Goal: Contribute content

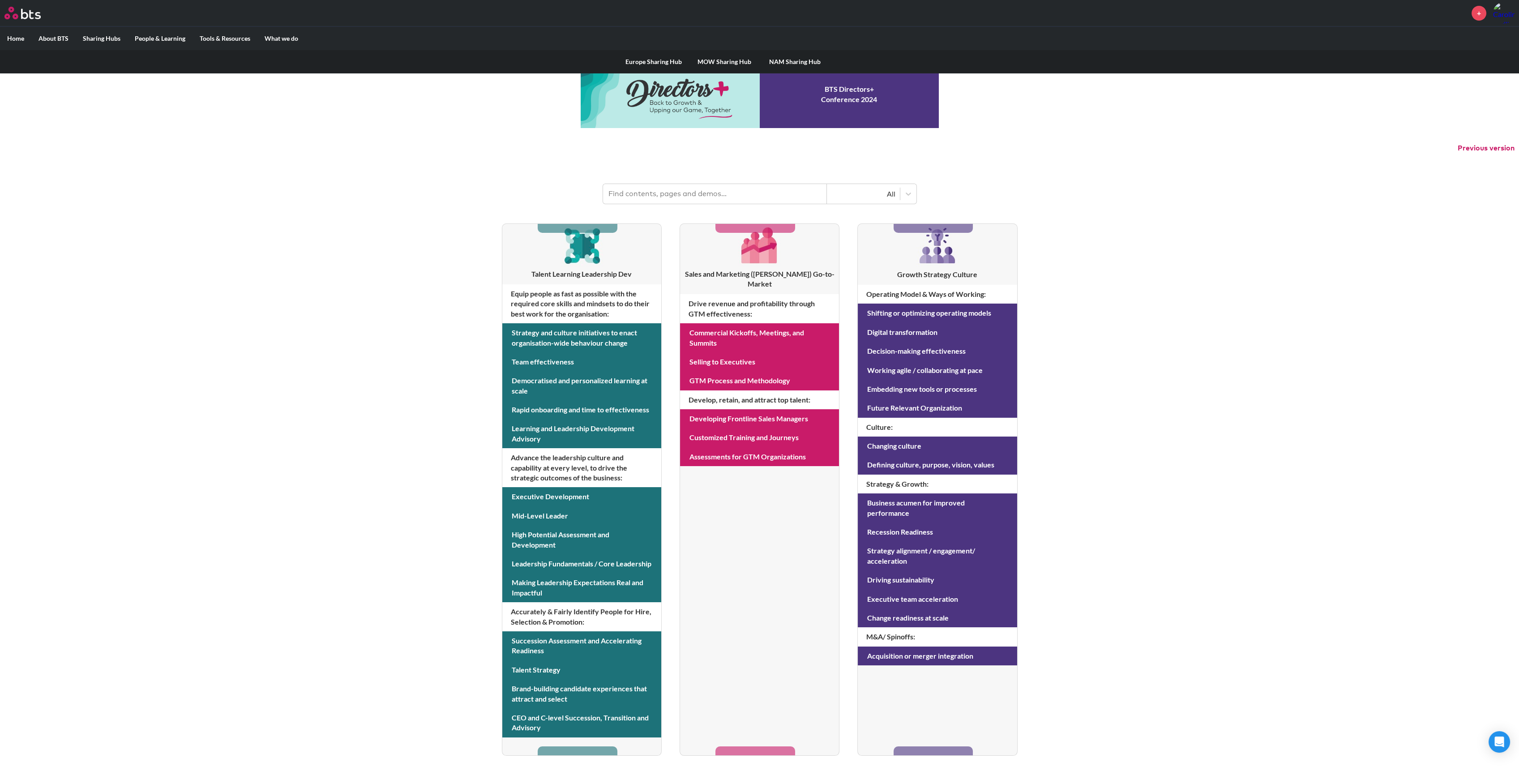
click at [643, 63] on link "Europe Sharing Hub" at bounding box center [653, 62] width 71 height 23
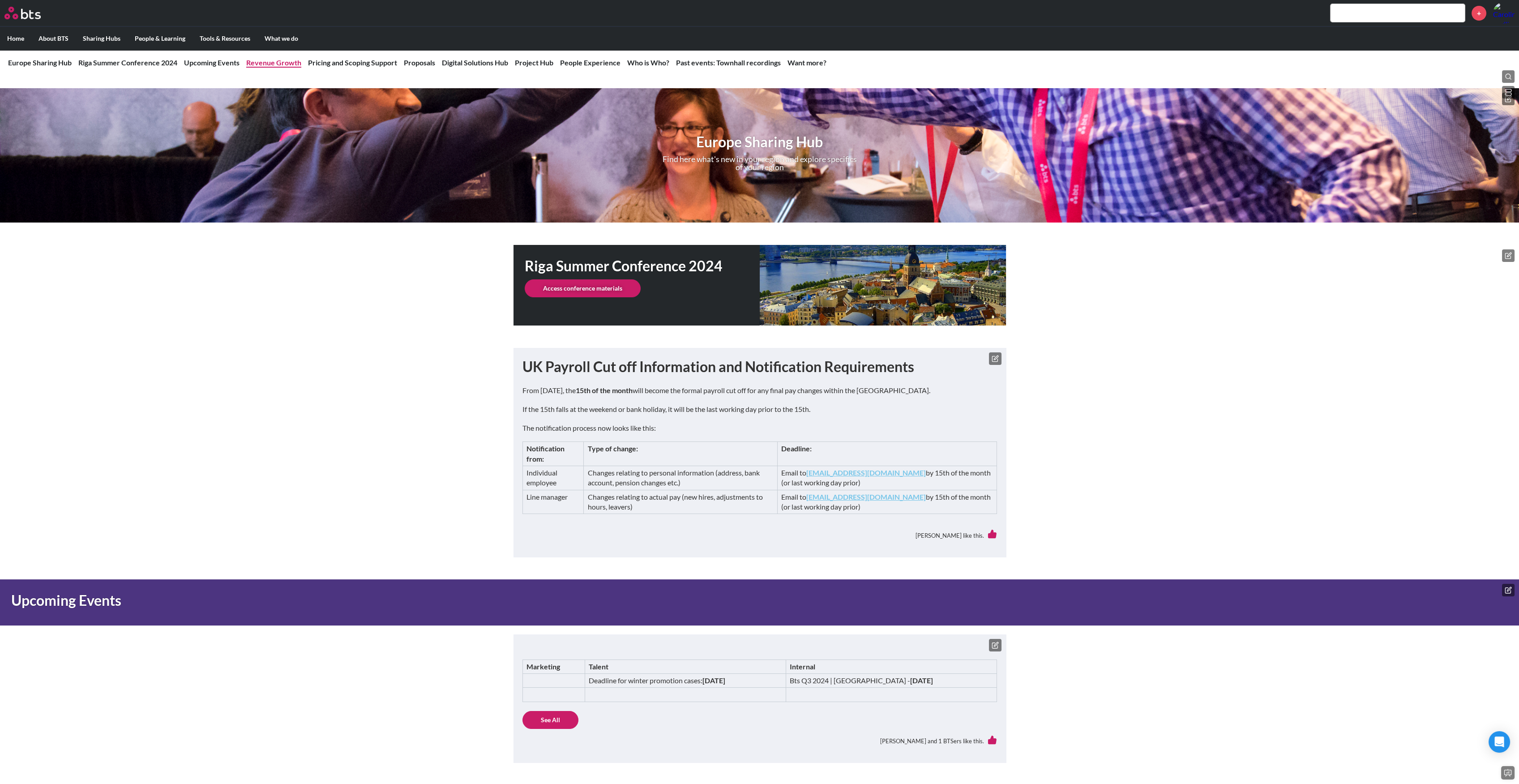
click at [286, 59] on link "Revenue Growth" at bounding box center [273, 62] width 55 height 8
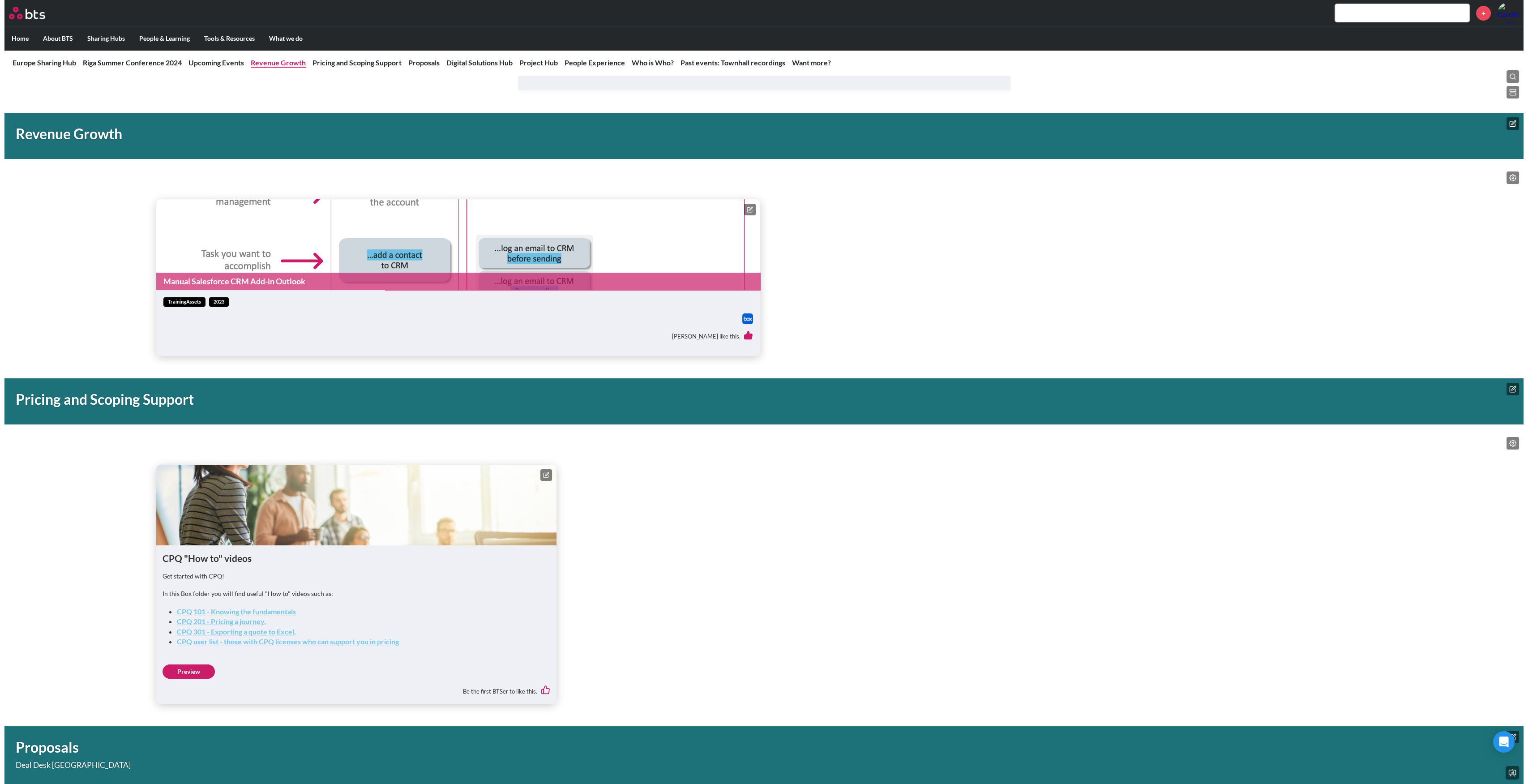
scroll to position [673, 0]
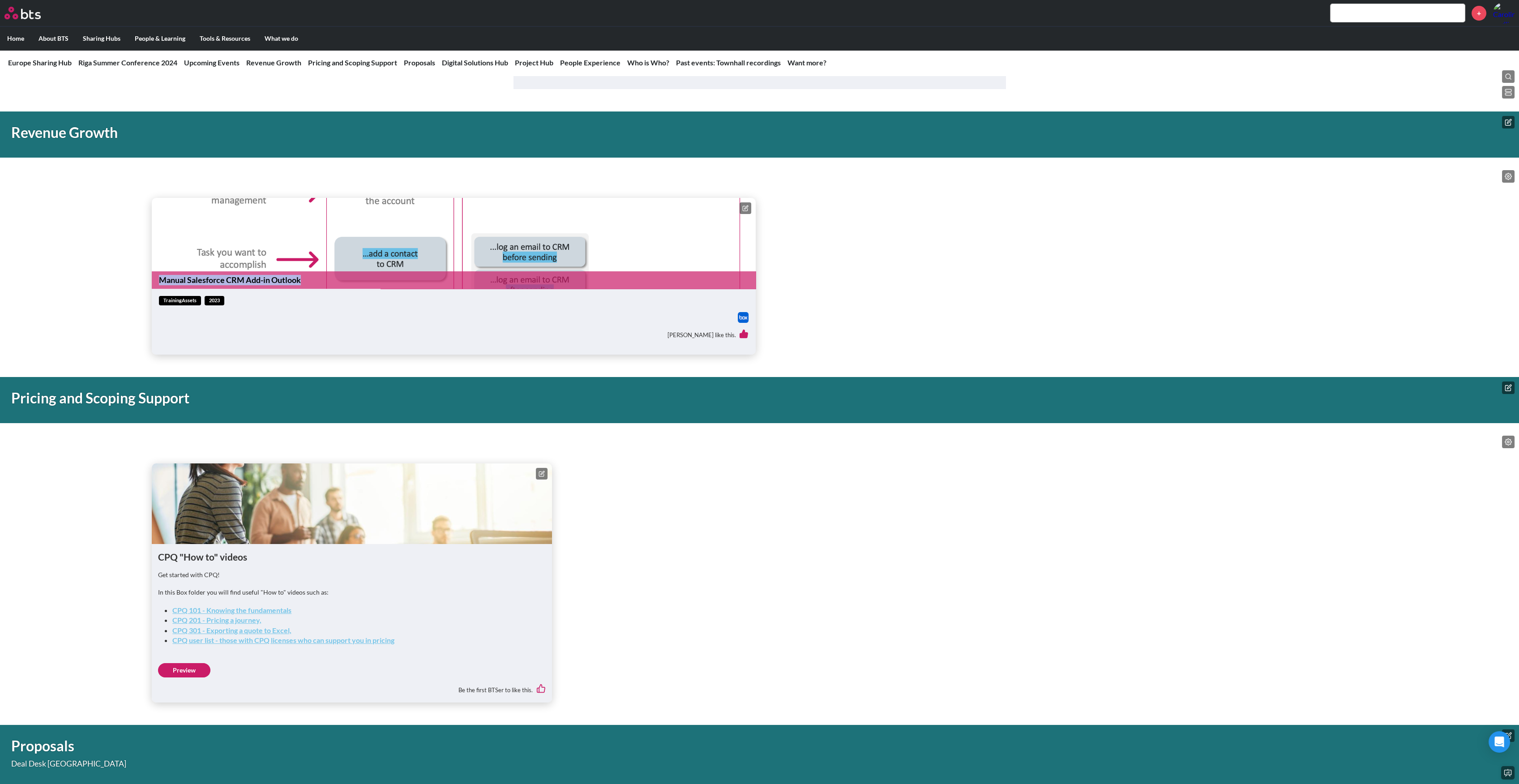
drag, startPoint x: 142, startPoint y: 288, endPoint x: 305, endPoint y: 286, distance: 163.0
click at [305, 286] on div "Manual Salesforce CRM Add-in Outlook trainingAssets 2023 Sina Gebauer like this." at bounding box center [759, 260] width 1519 height 189
copy link "Manual Salesforce CRM Add-in Outlook"
click at [1507, 174] on icon at bounding box center [1508, 176] width 7 height 7
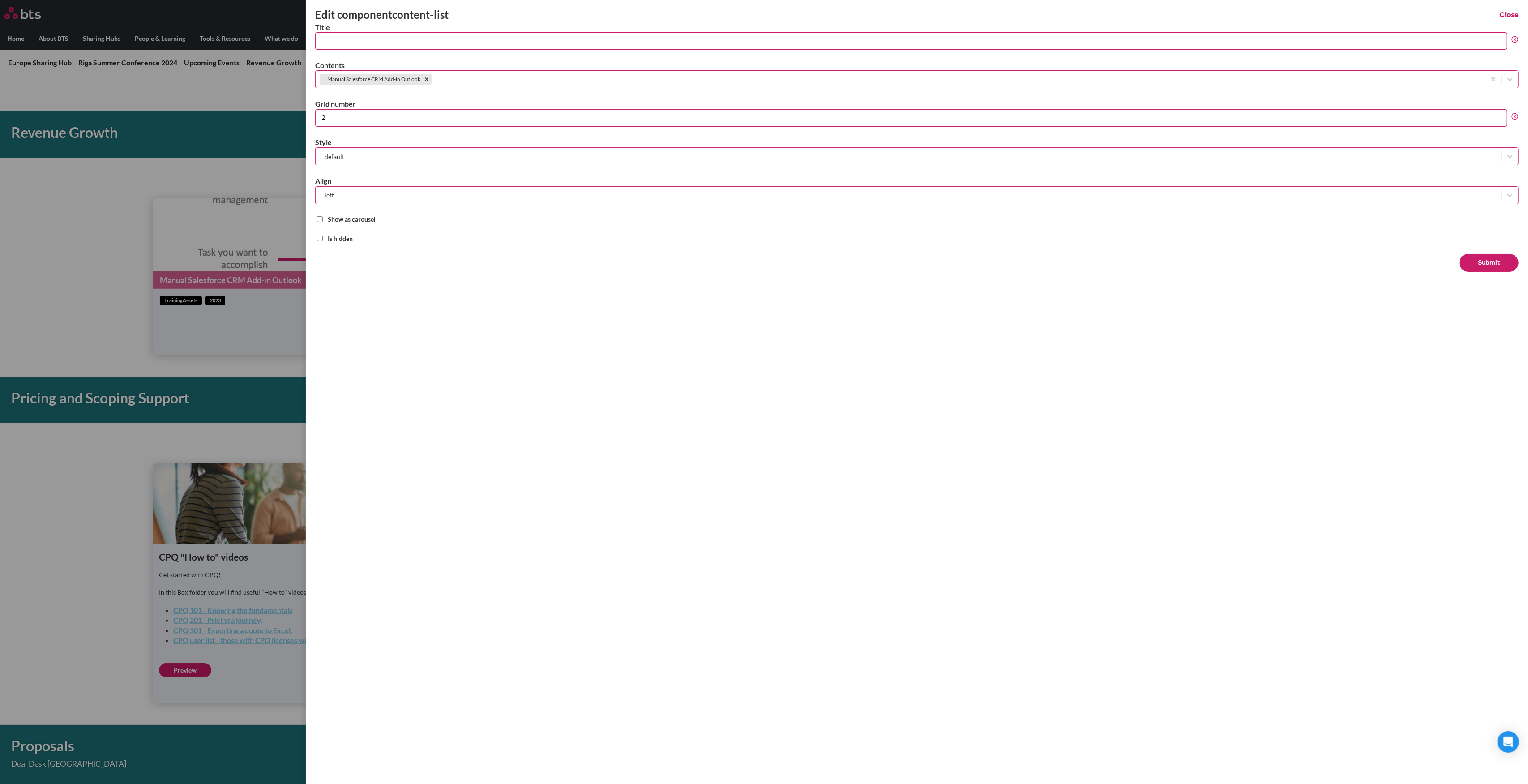
click at [464, 79] on div at bounding box center [957, 79] width 1048 height 11
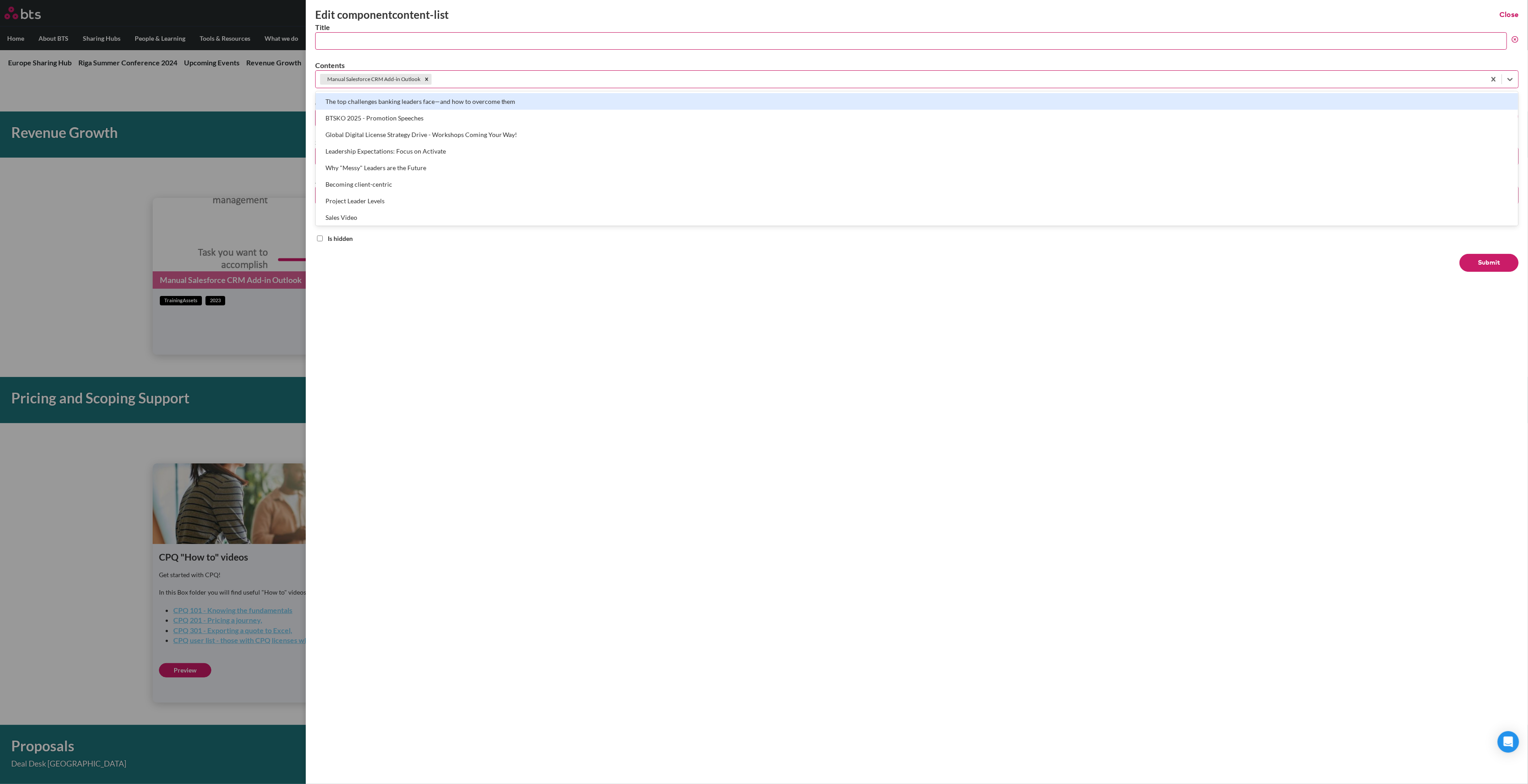
paste input "Salesforce 101 - Master Document"
type input "Salesforce 101 - Master Document"
click at [441, 97] on div "Salesforce 101 - Master Document" at bounding box center [916, 101] width 1202 height 17
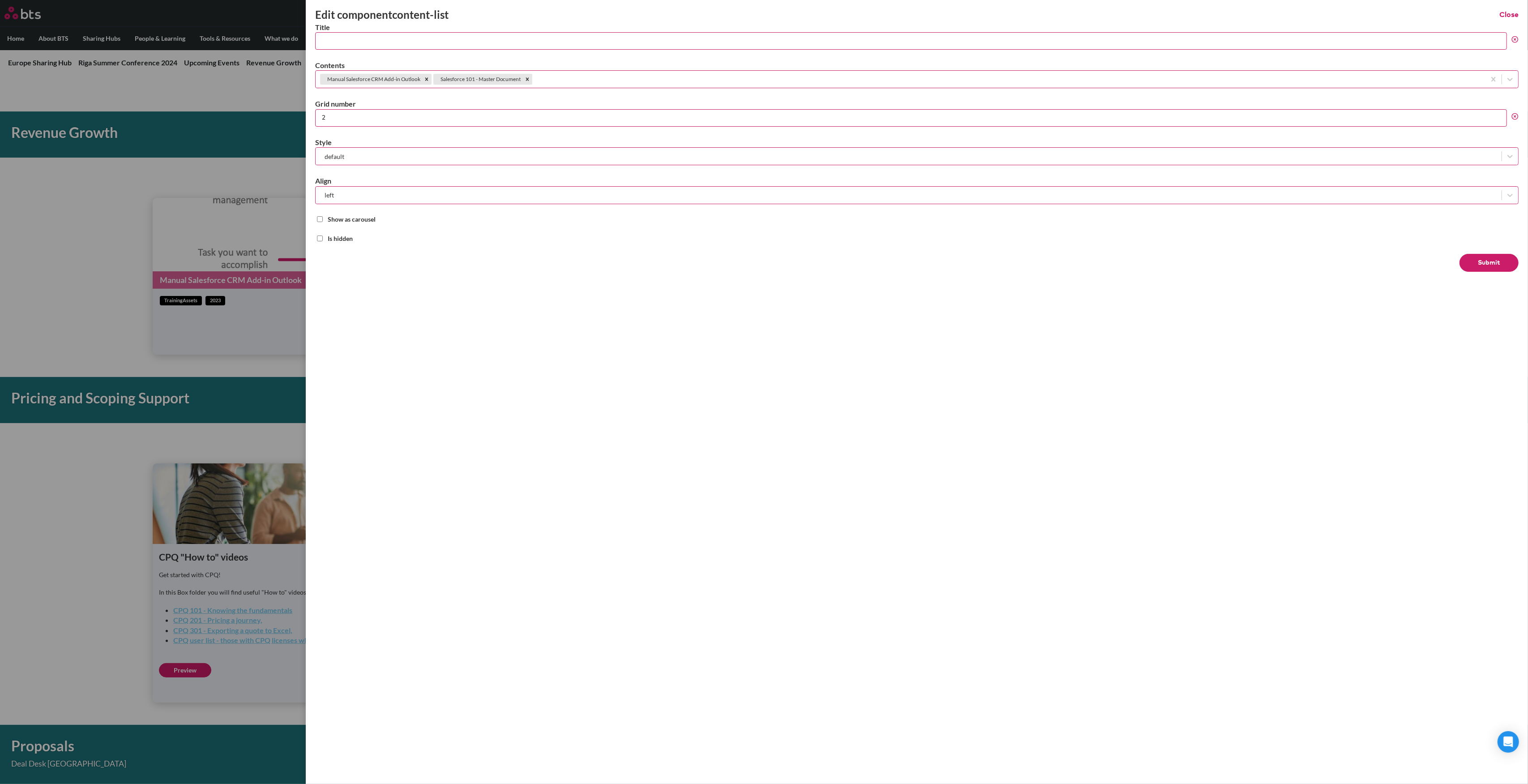
click at [1497, 260] on button "Submit" at bounding box center [1489, 263] width 59 height 18
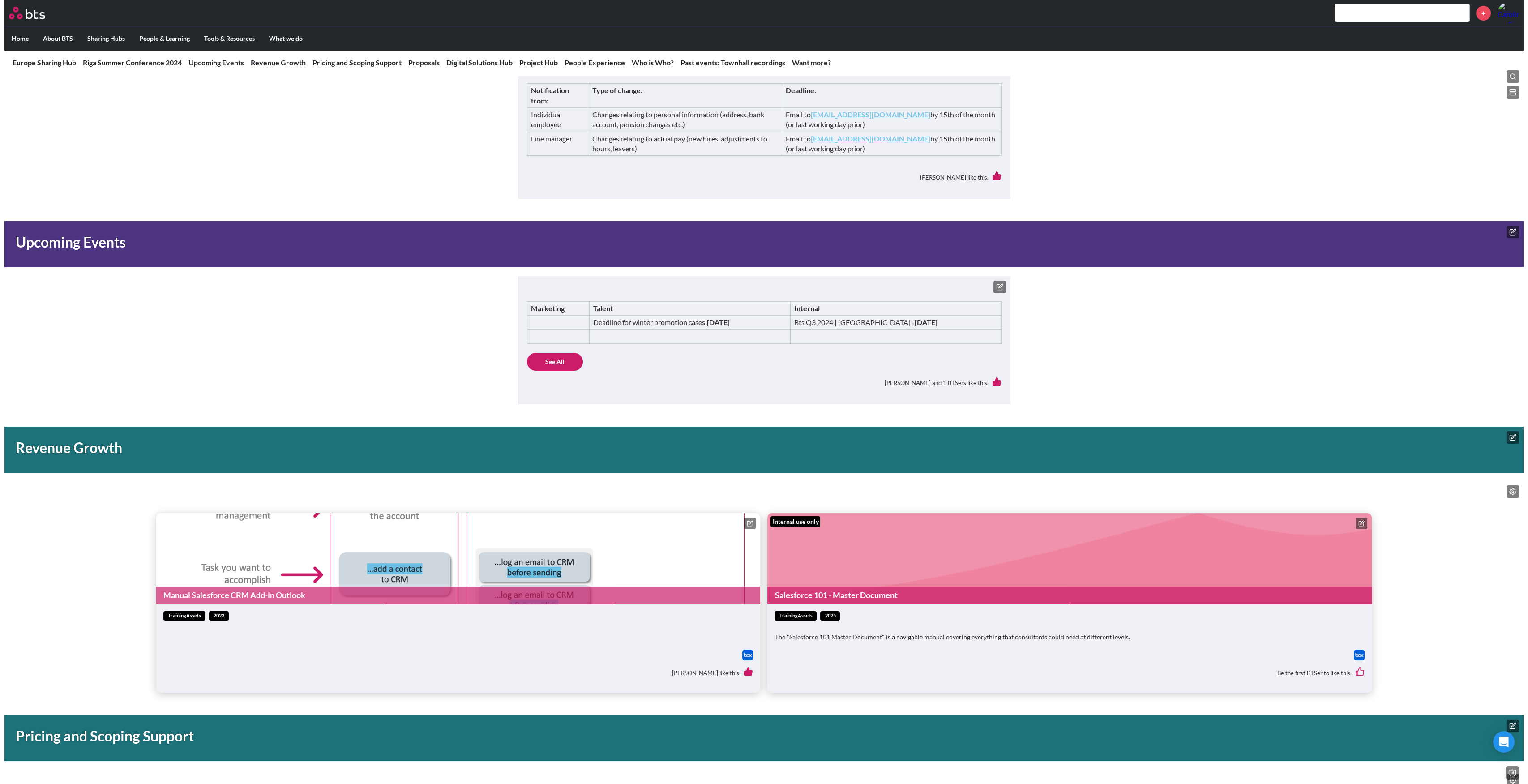
scroll to position [537, 0]
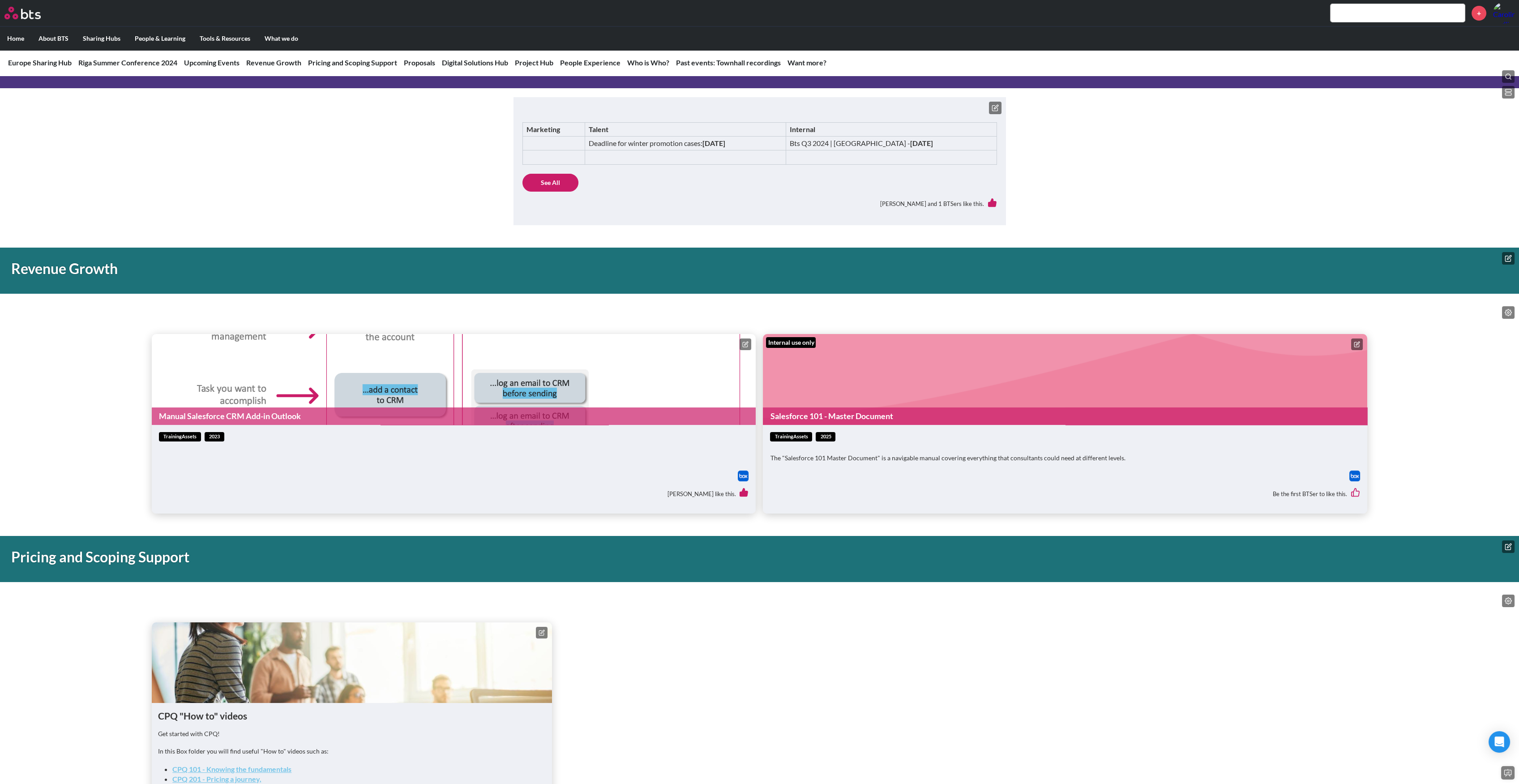
click at [1357, 474] on img at bounding box center [1355, 476] width 11 height 11
click at [1354, 344] on icon at bounding box center [1356, 344] width 7 height 7
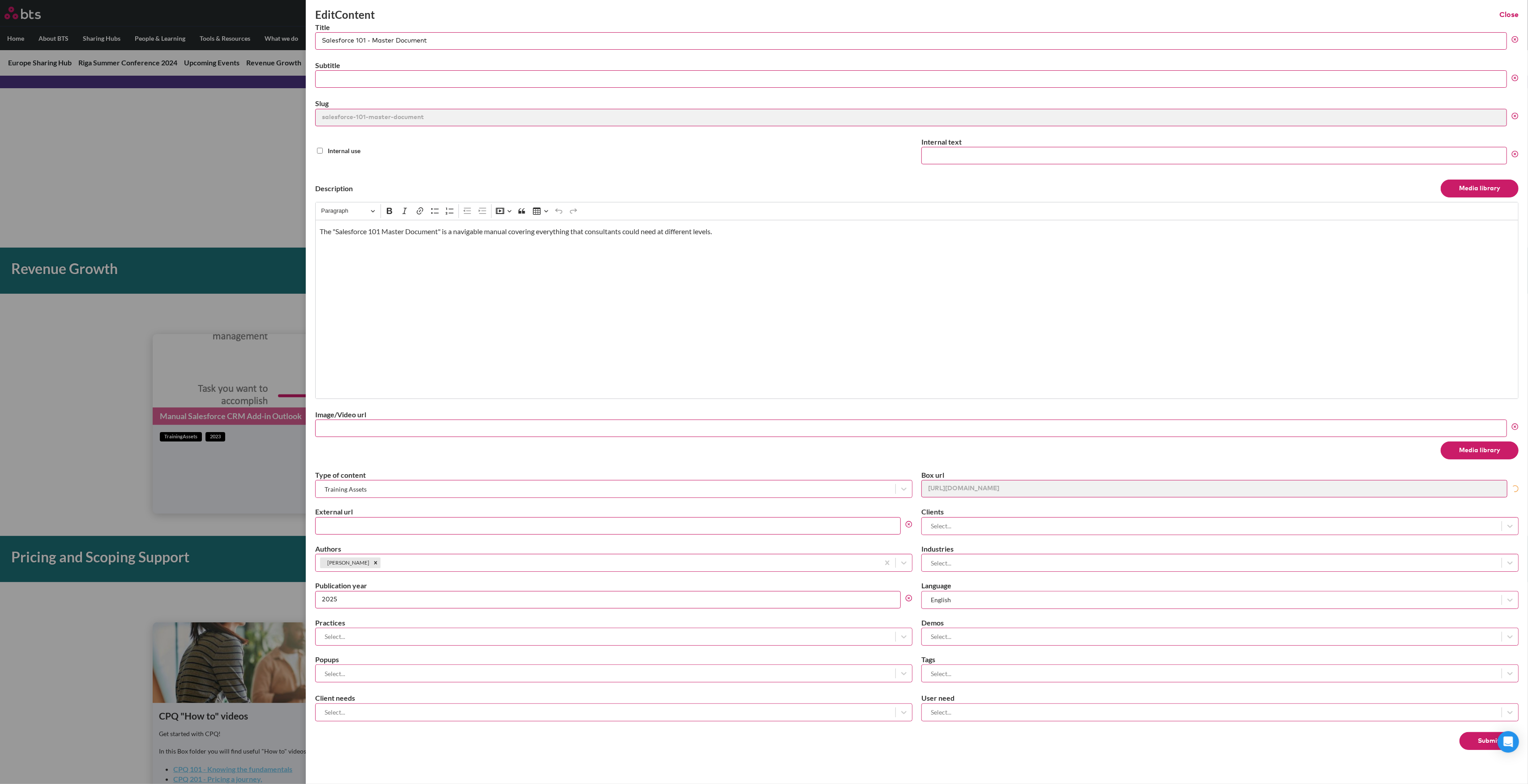
click at [1462, 452] on button "Media library" at bounding box center [1479, 450] width 78 height 18
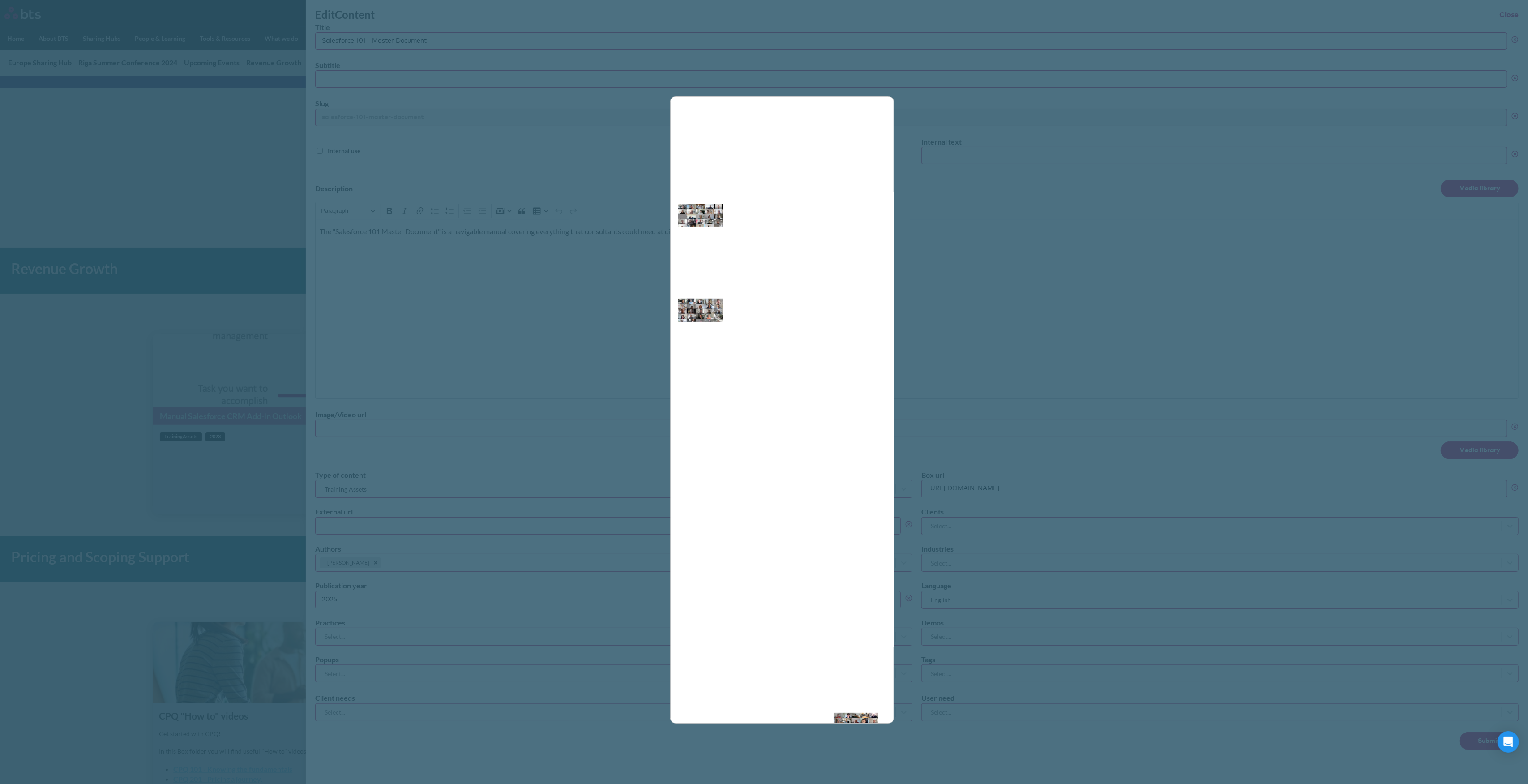
scroll to position [933, 0]
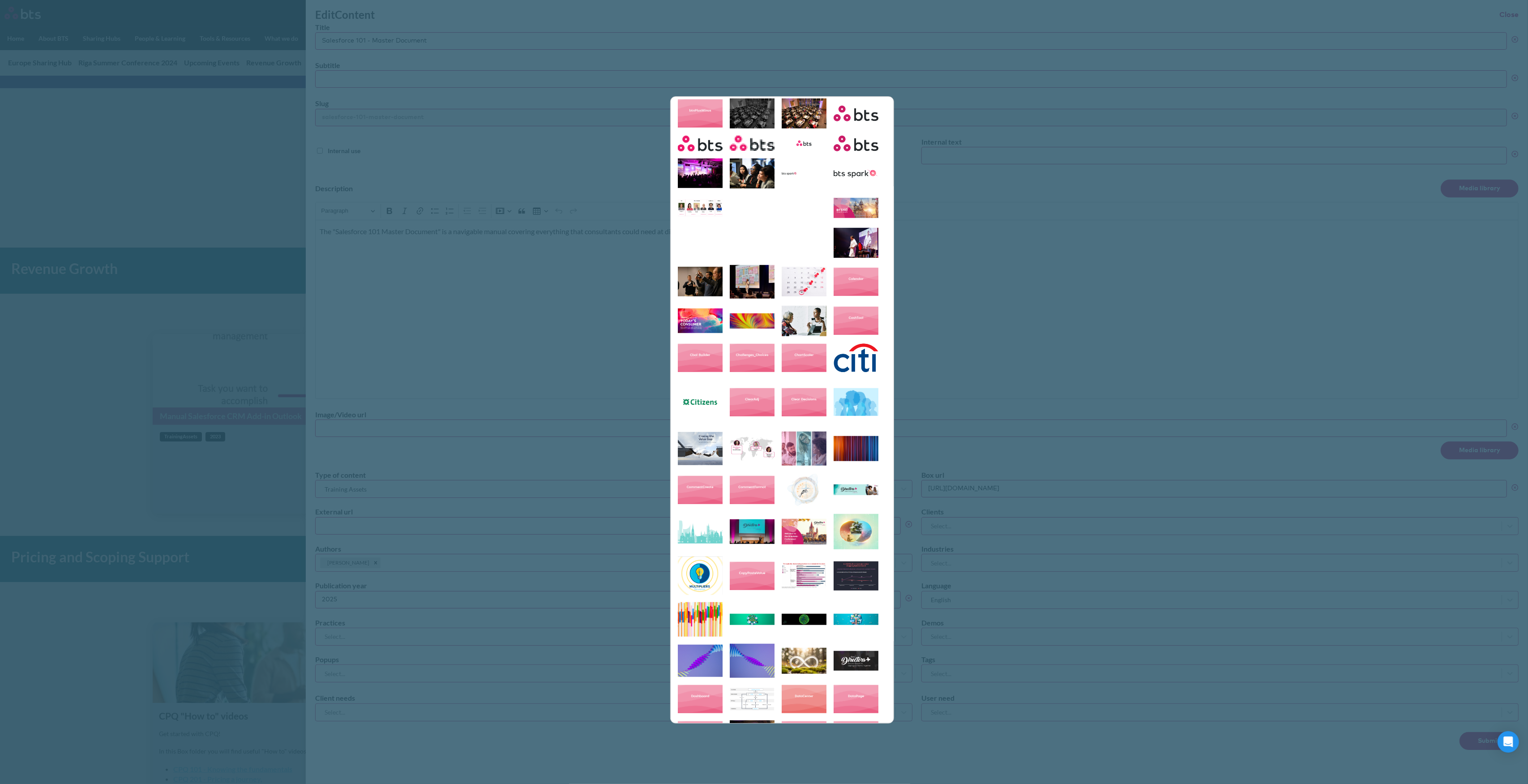
click at [756, 91] on img at bounding box center [752, 74] width 44 height 34
type input "https://globalx.s3.us-west-2.amazonaws.com/app/users/carolina-sevilla/blog.jpg"
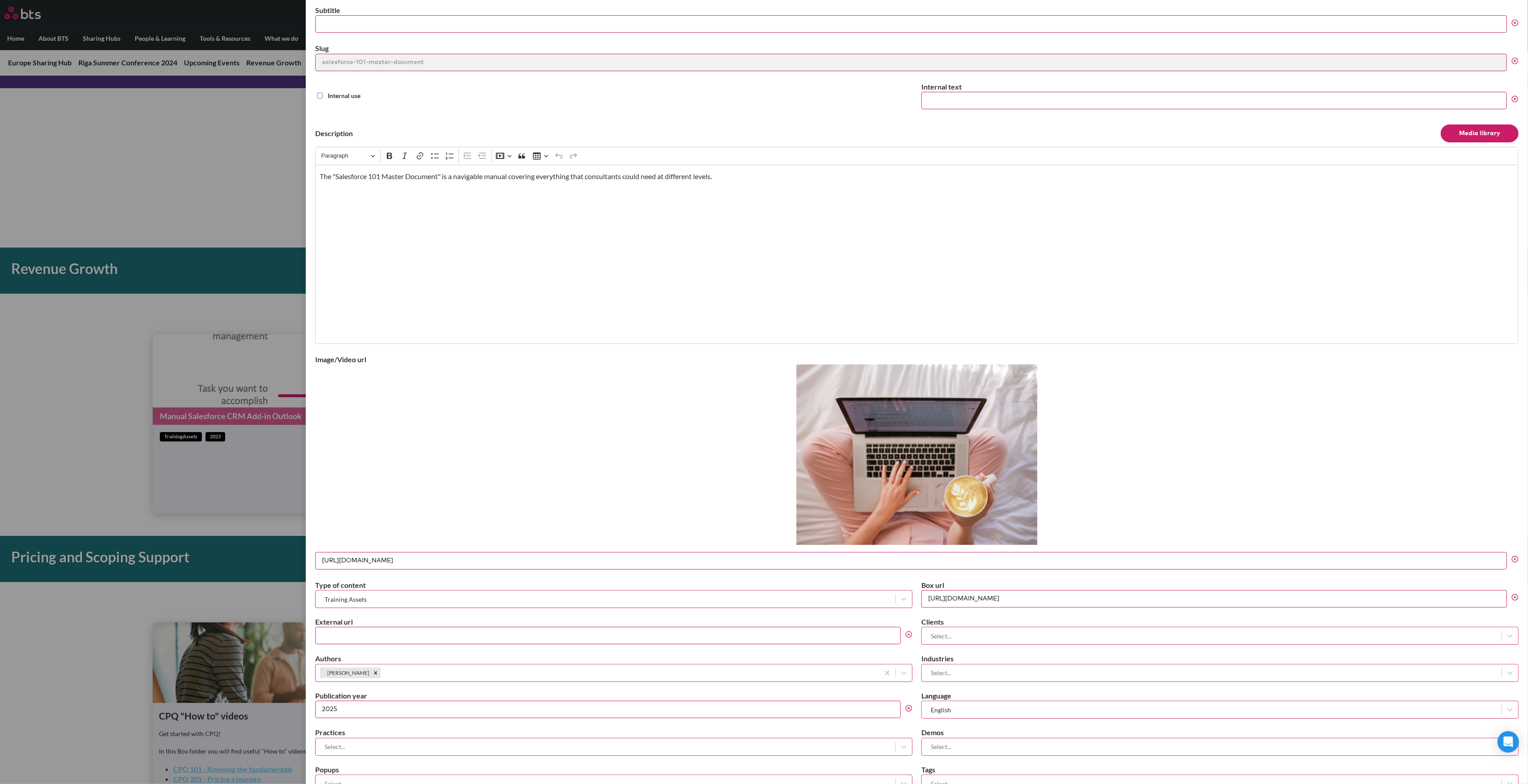
scroll to position [146, 0]
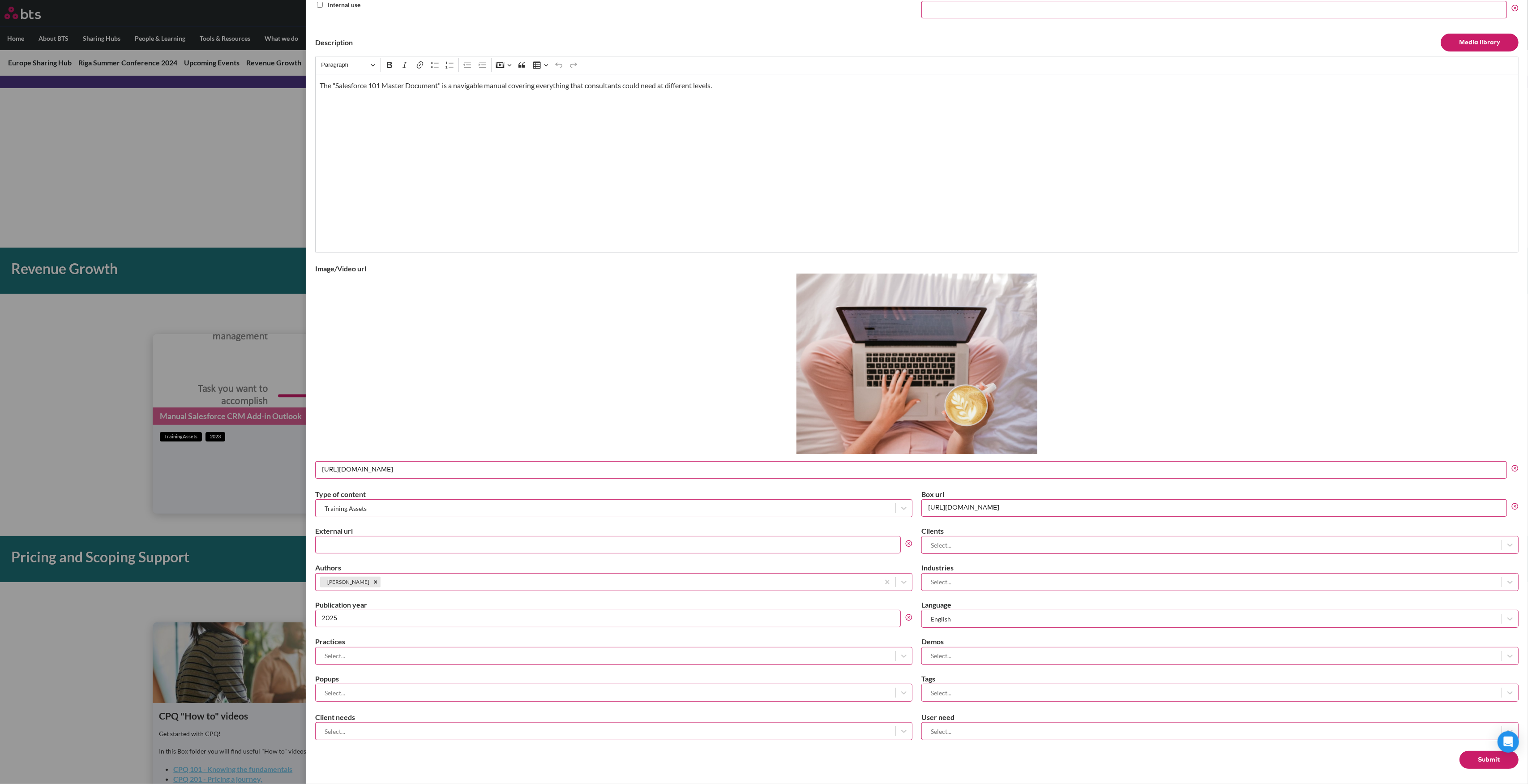
click at [1472, 758] on button "Submit" at bounding box center [1489, 760] width 59 height 18
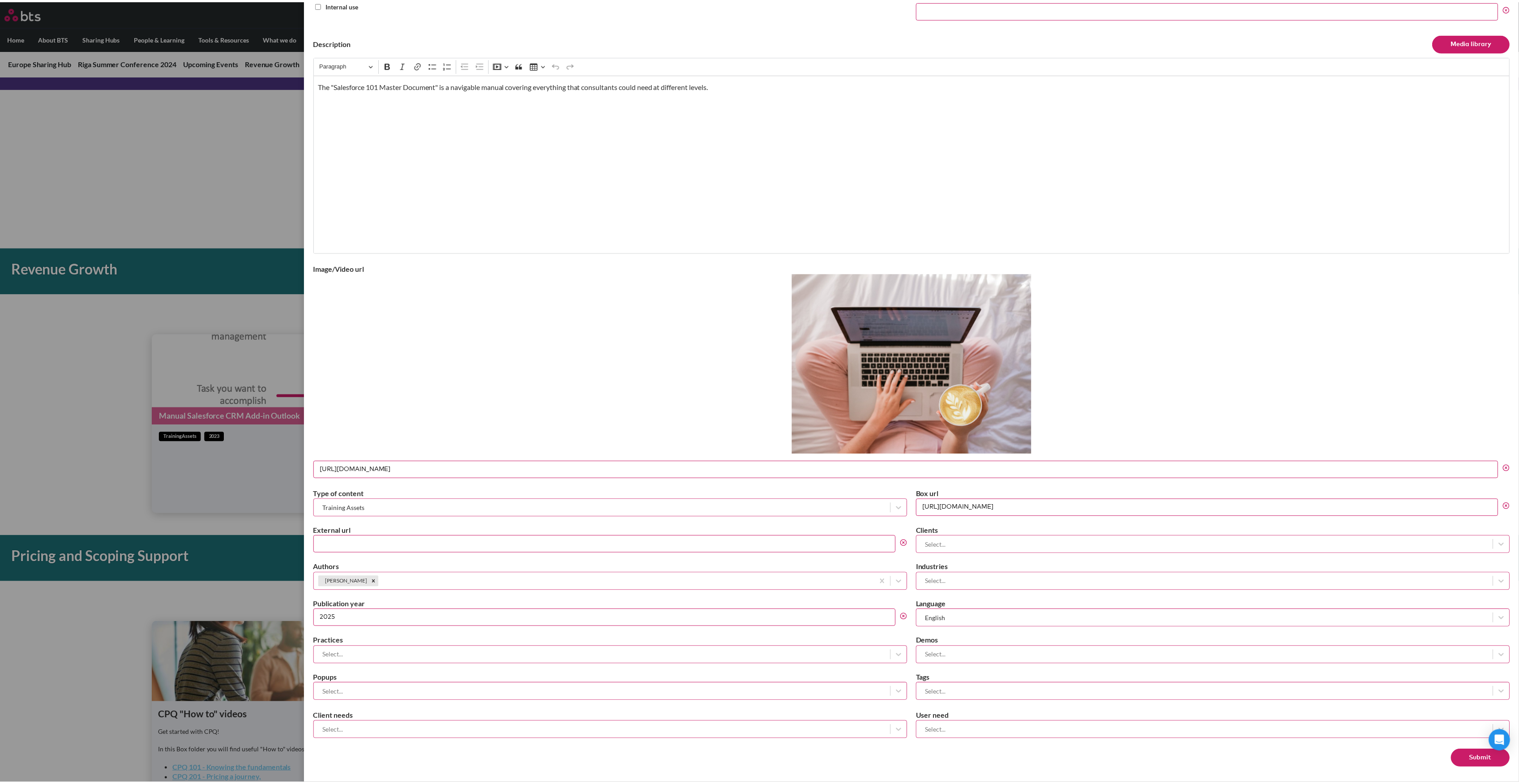
scroll to position [0, 0]
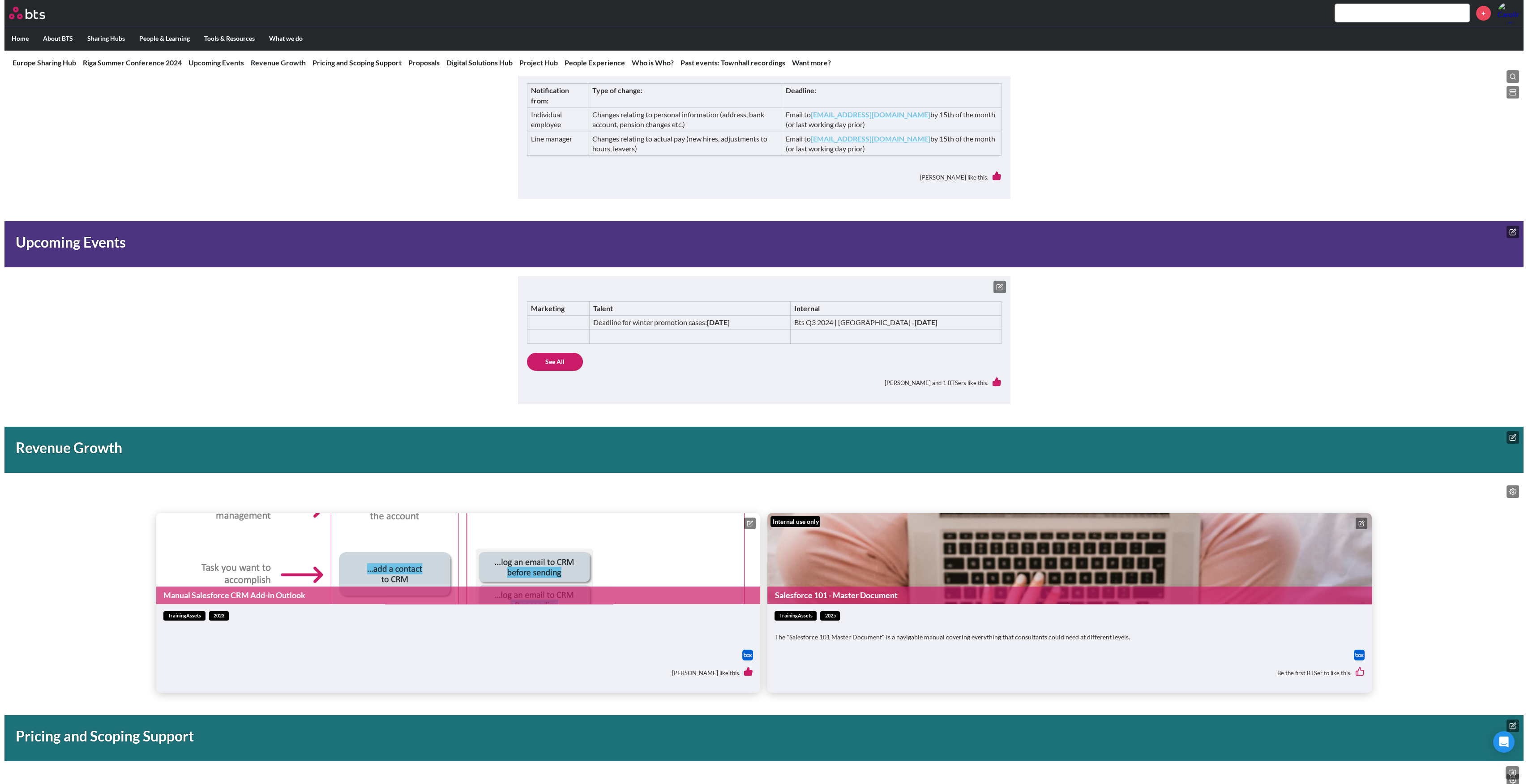
scroll to position [597, 0]
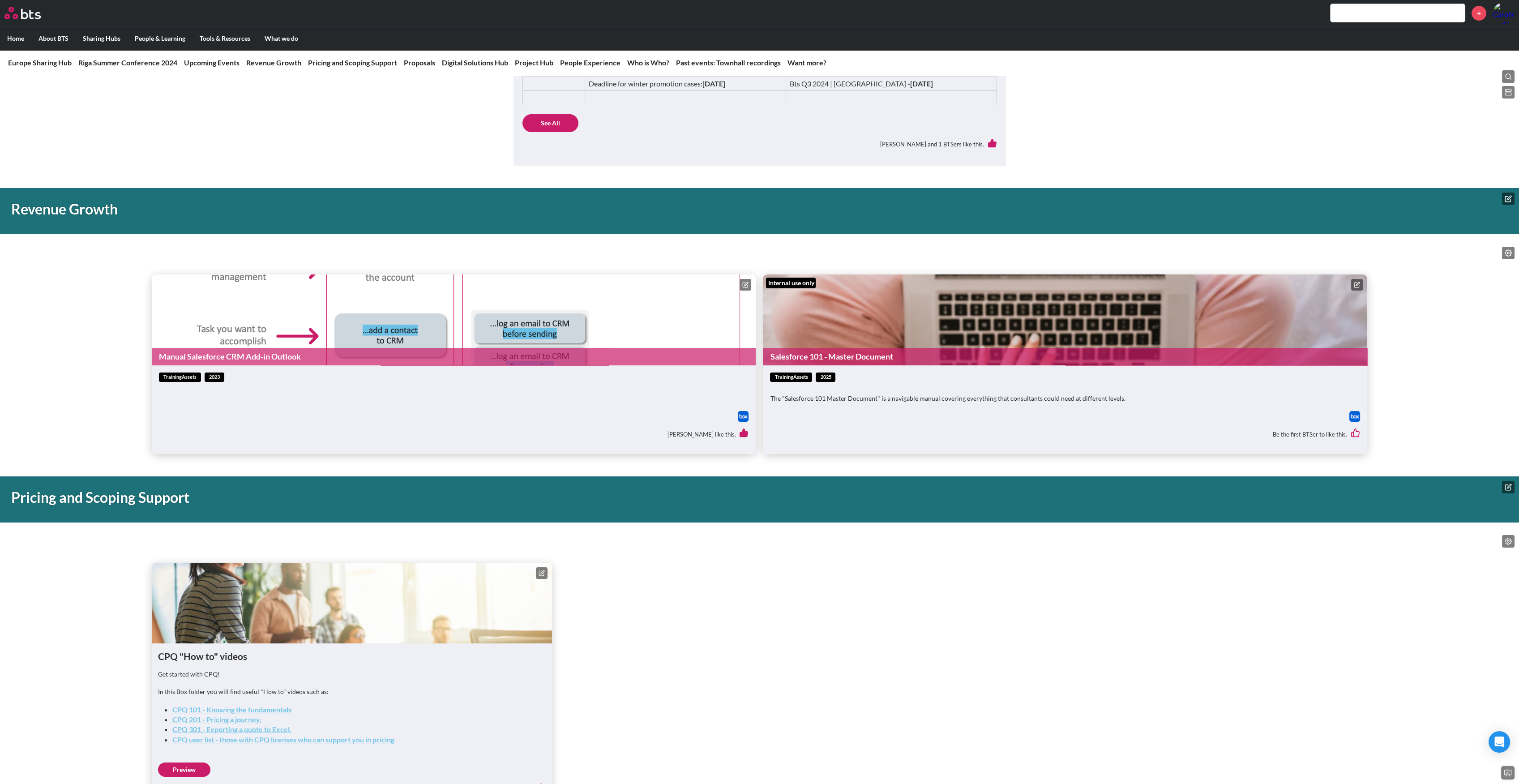
click at [1507, 251] on icon at bounding box center [1508, 253] width 7 height 7
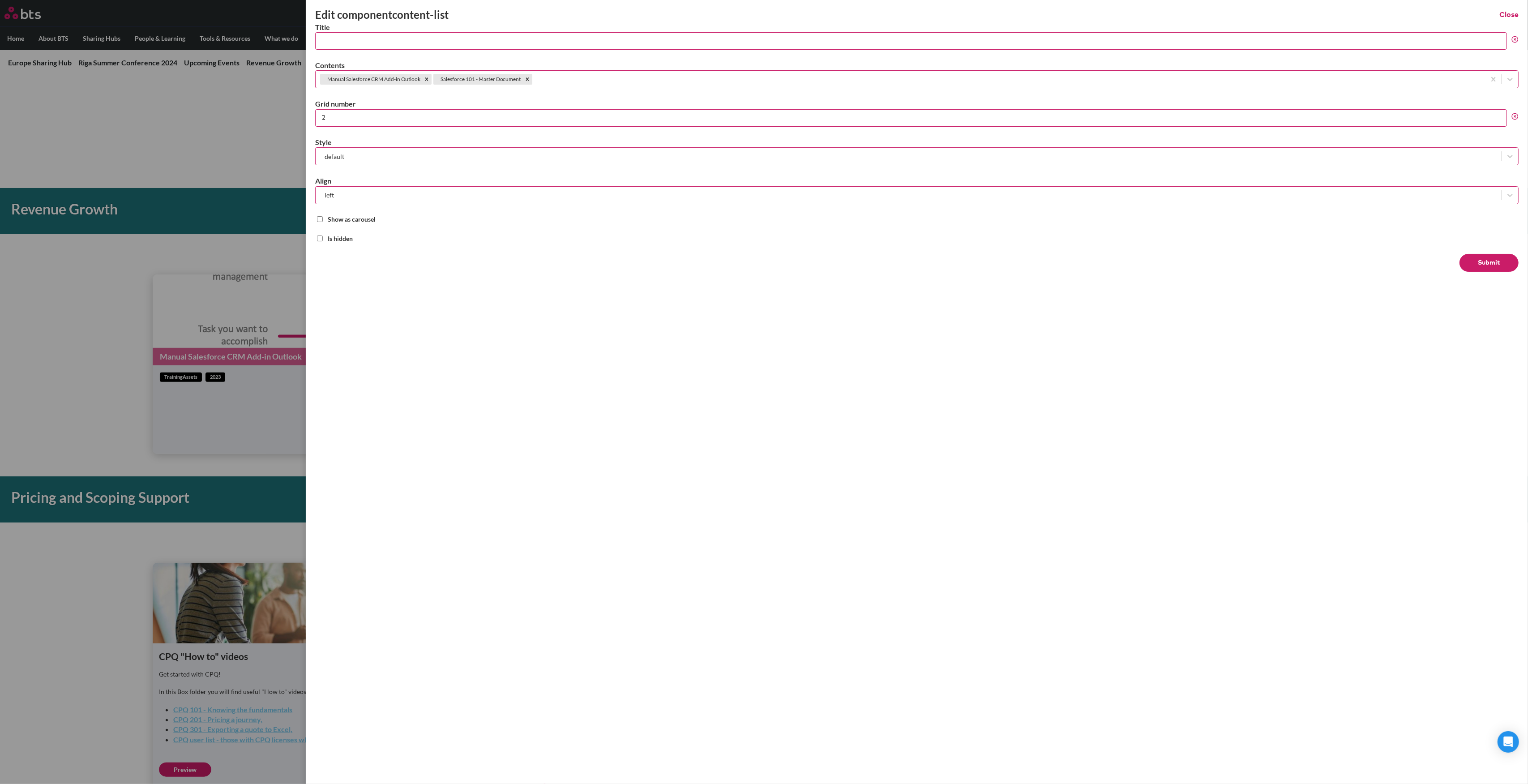
click at [436, 152] on div at bounding box center [909, 156] width 1177 height 11
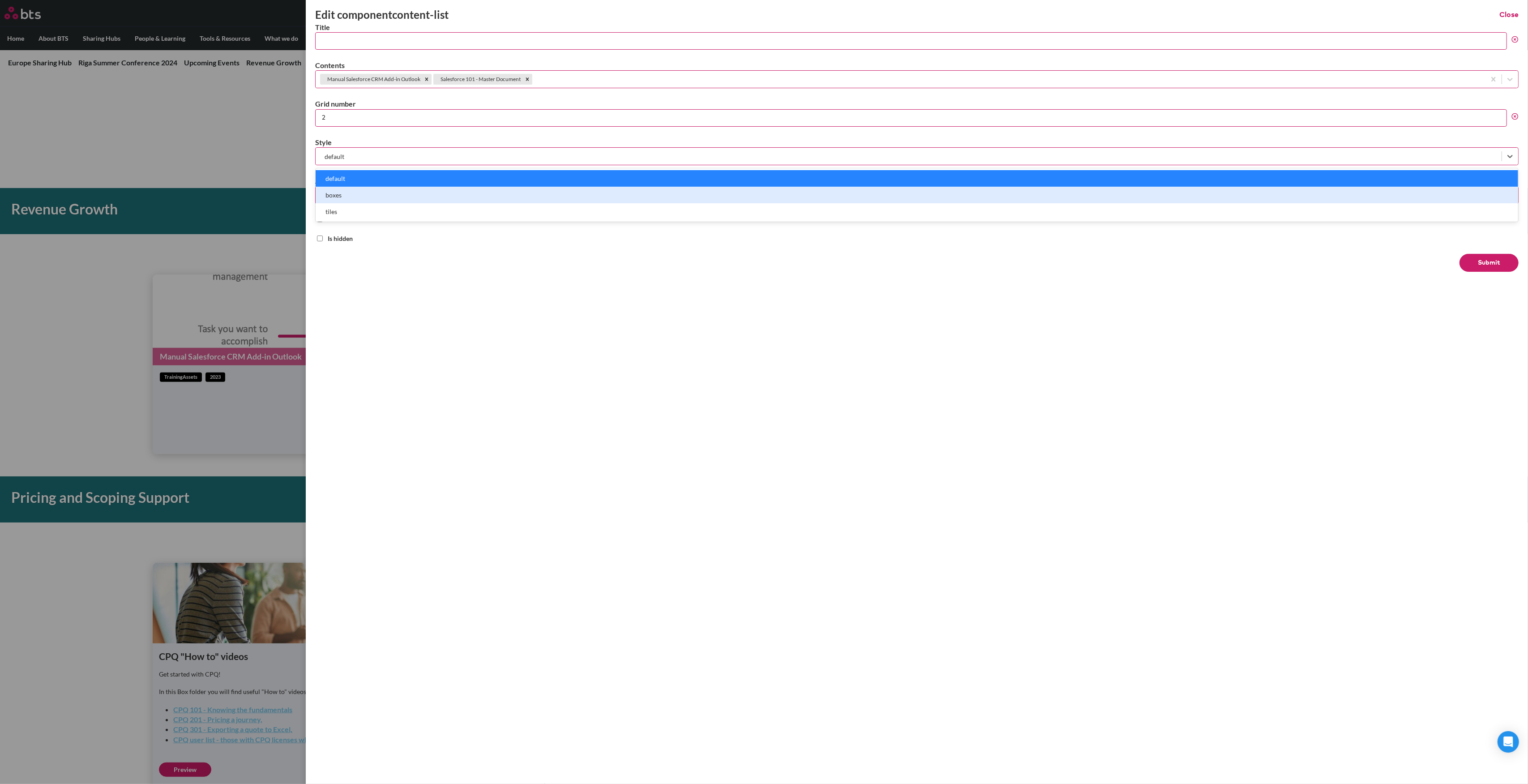
click at [408, 196] on div "boxes" at bounding box center [916, 195] width 1202 height 17
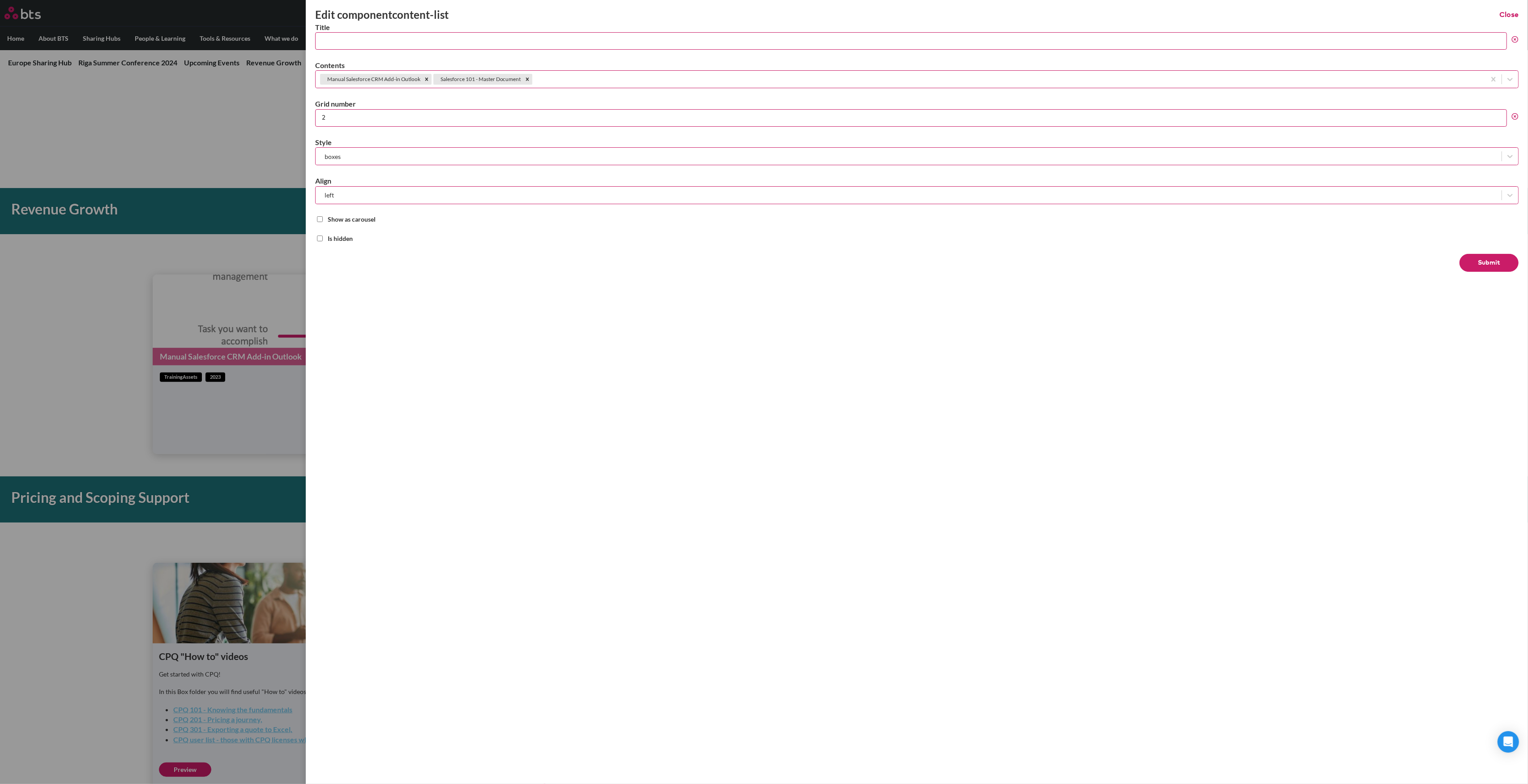
click at [1483, 254] on button "Submit" at bounding box center [1489, 263] width 59 height 18
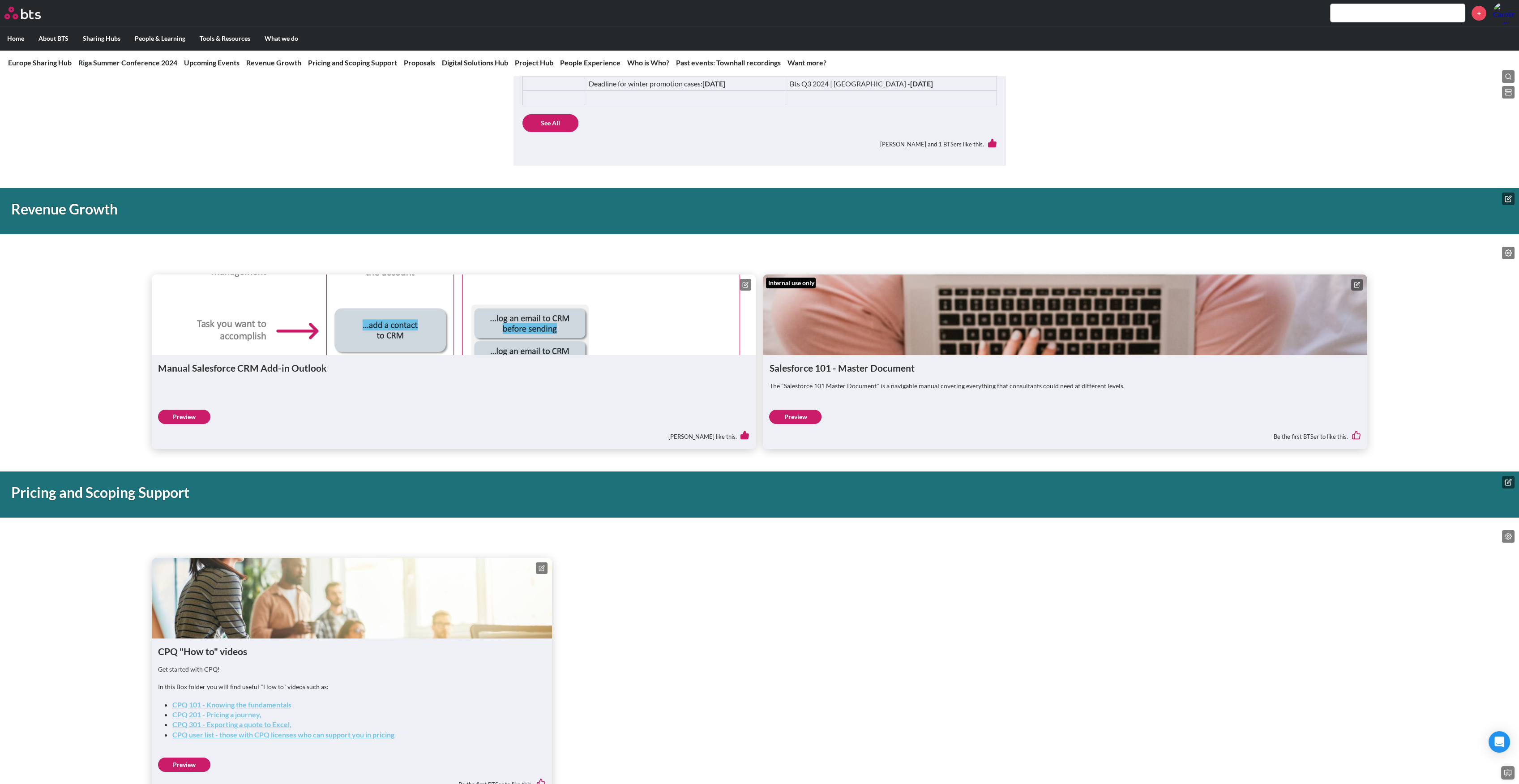
click at [1505, 253] on icon at bounding box center [1508, 253] width 7 height 7
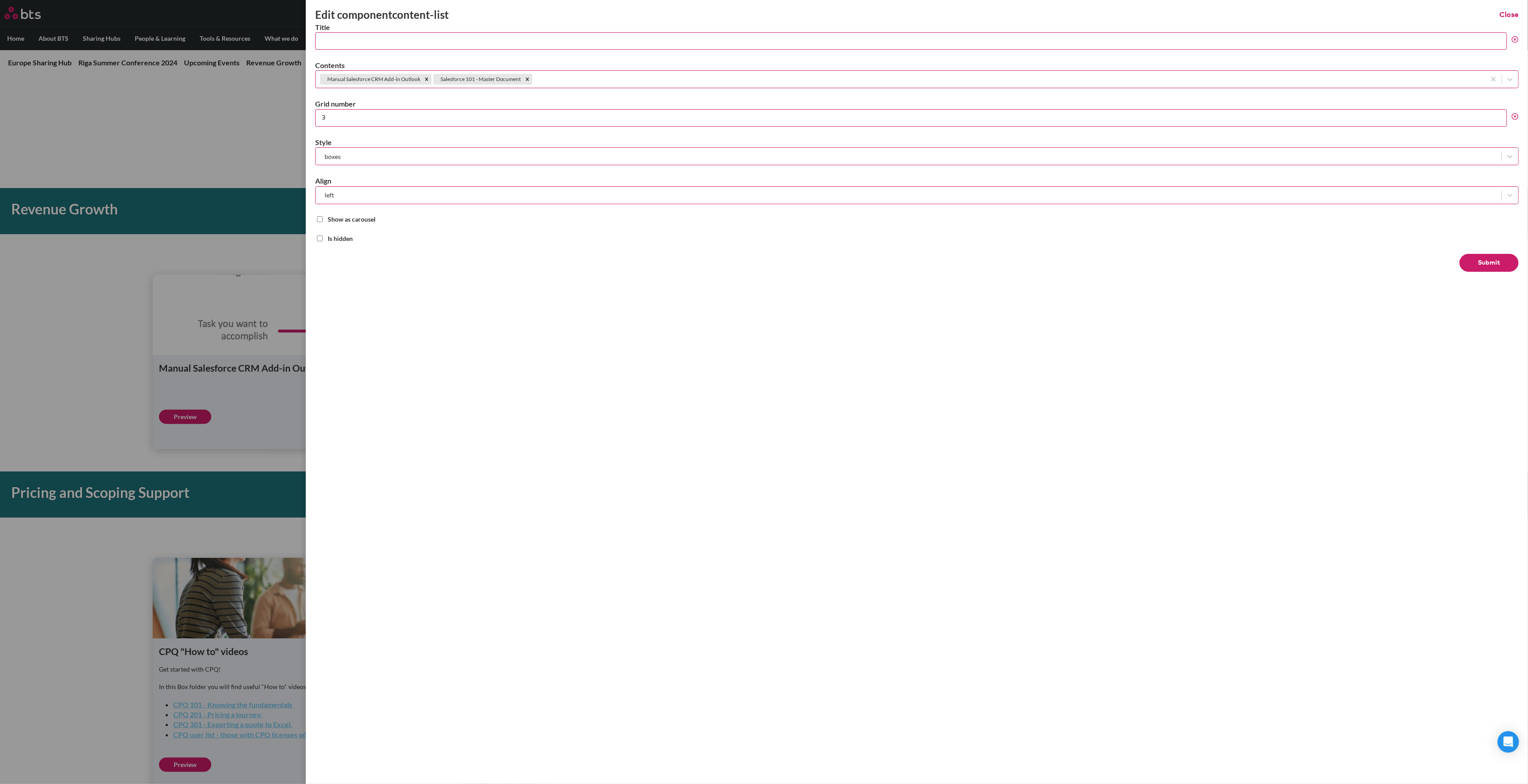
type input "3"
click at [1500, 116] on input "3" at bounding box center [911, 117] width 1192 height 17
click at [1484, 260] on button "Submit" at bounding box center [1489, 263] width 59 height 18
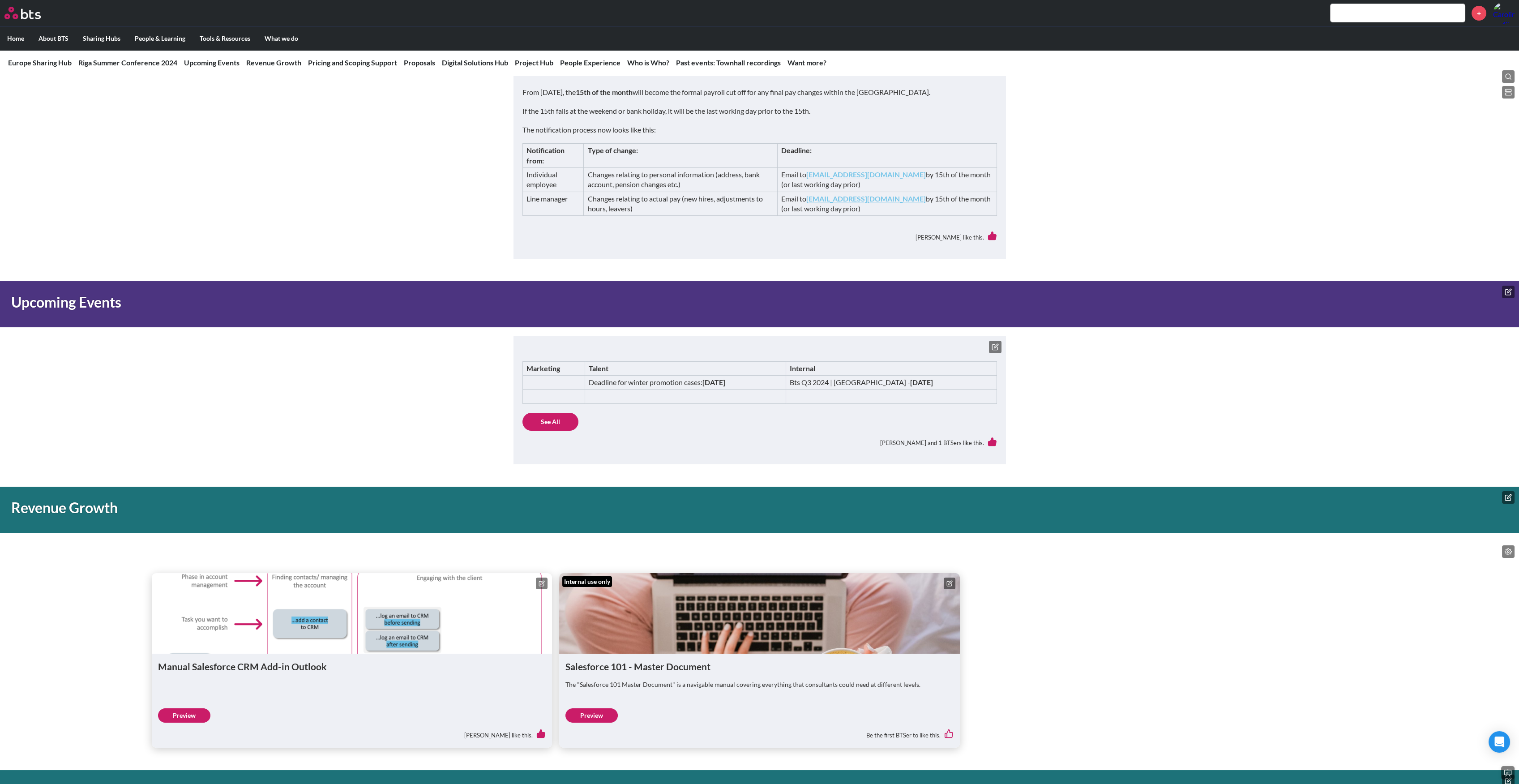
scroll to position [477, 0]
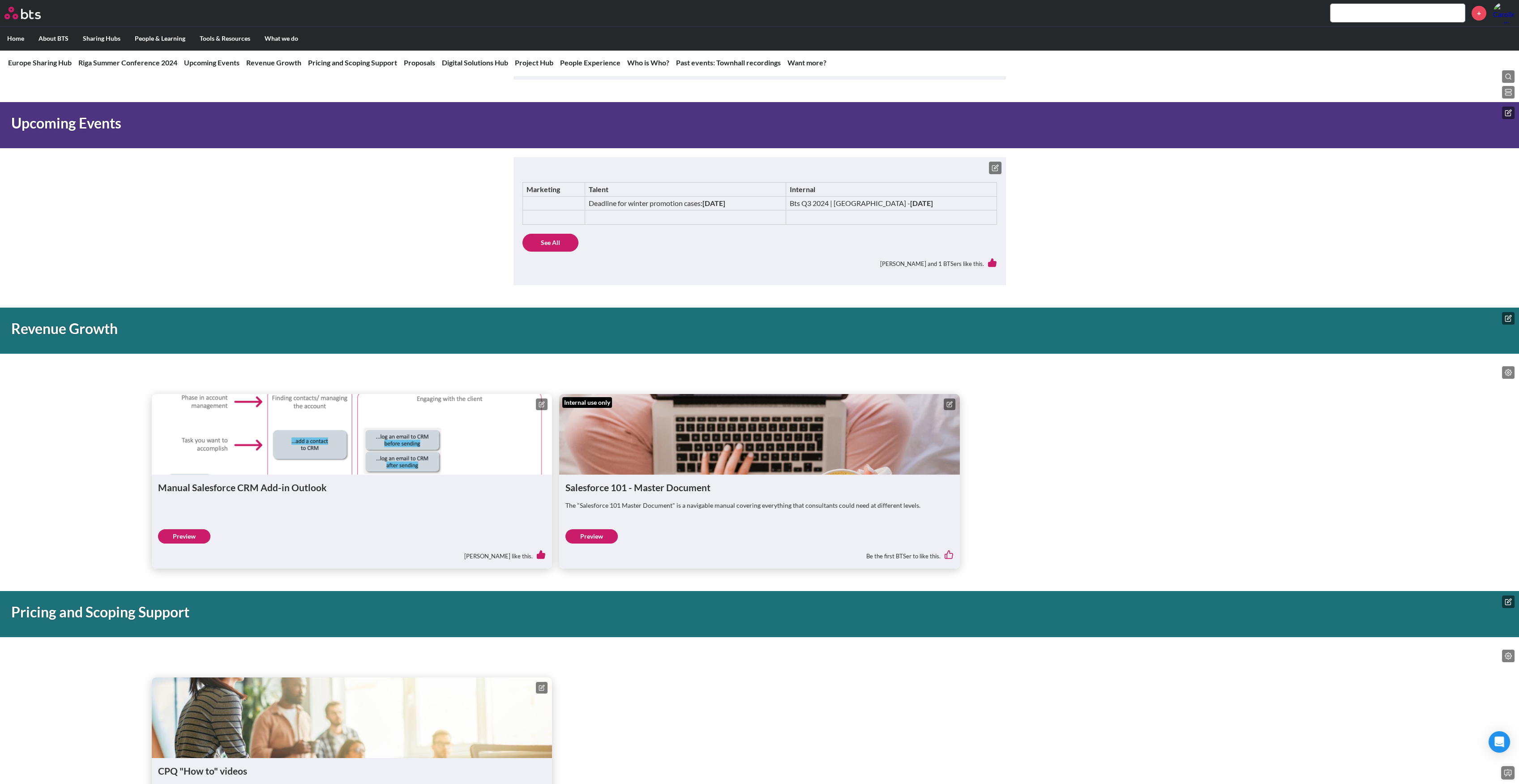
click at [605, 530] on link "Preview" at bounding box center [591, 536] width 52 height 14
click at [607, 533] on link "Preview" at bounding box center [591, 536] width 52 height 14
